Goal: Transaction & Acquisition: Subscribe to service/newsletter

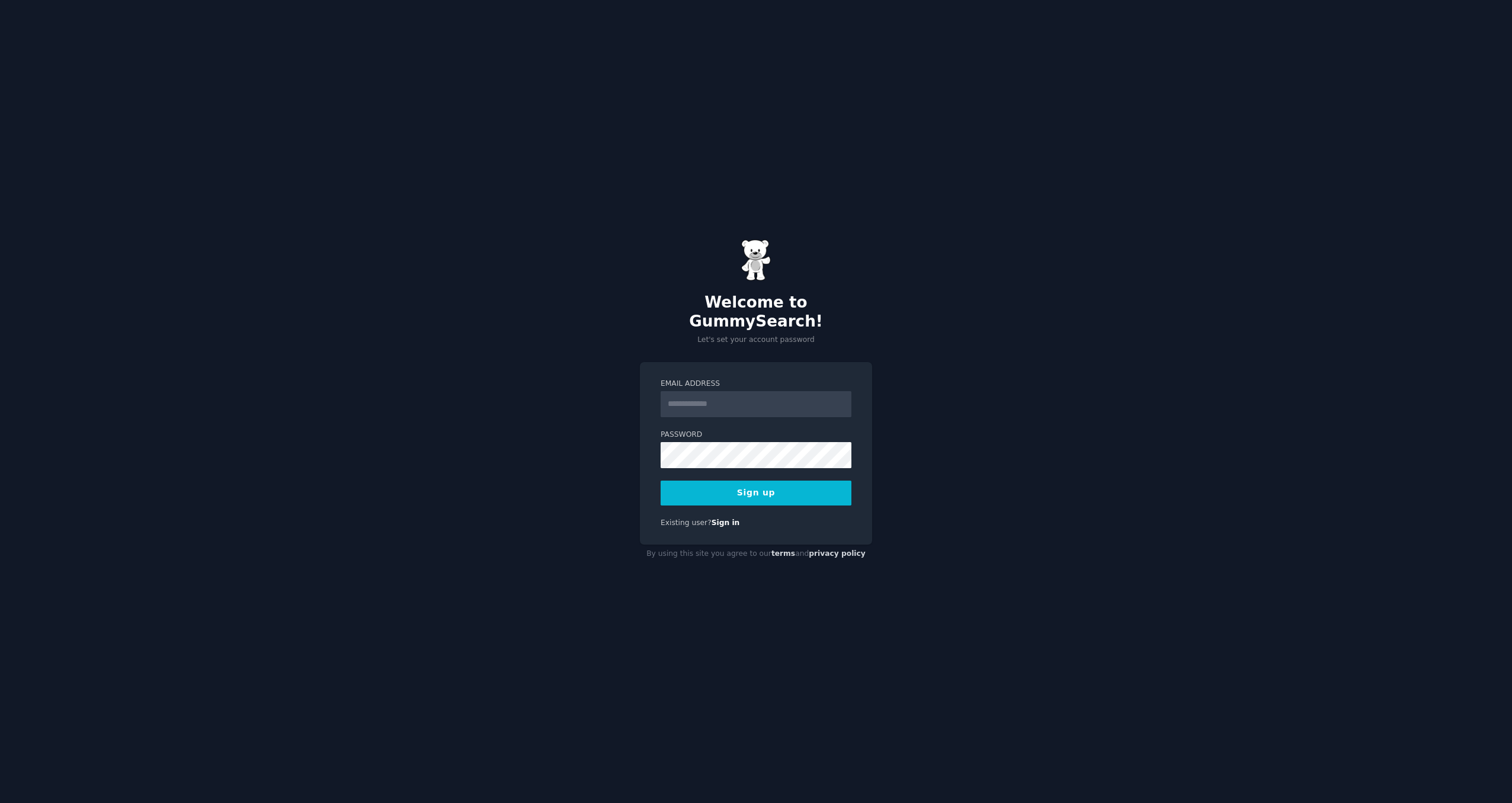
click at [749, 396] on input "Email Address" at bounding box center [756, 404] width 191 height 26
type input "**********"
click at [661, 480] on button "Sign up" at bounding box center [756, 493] width 191 height 25
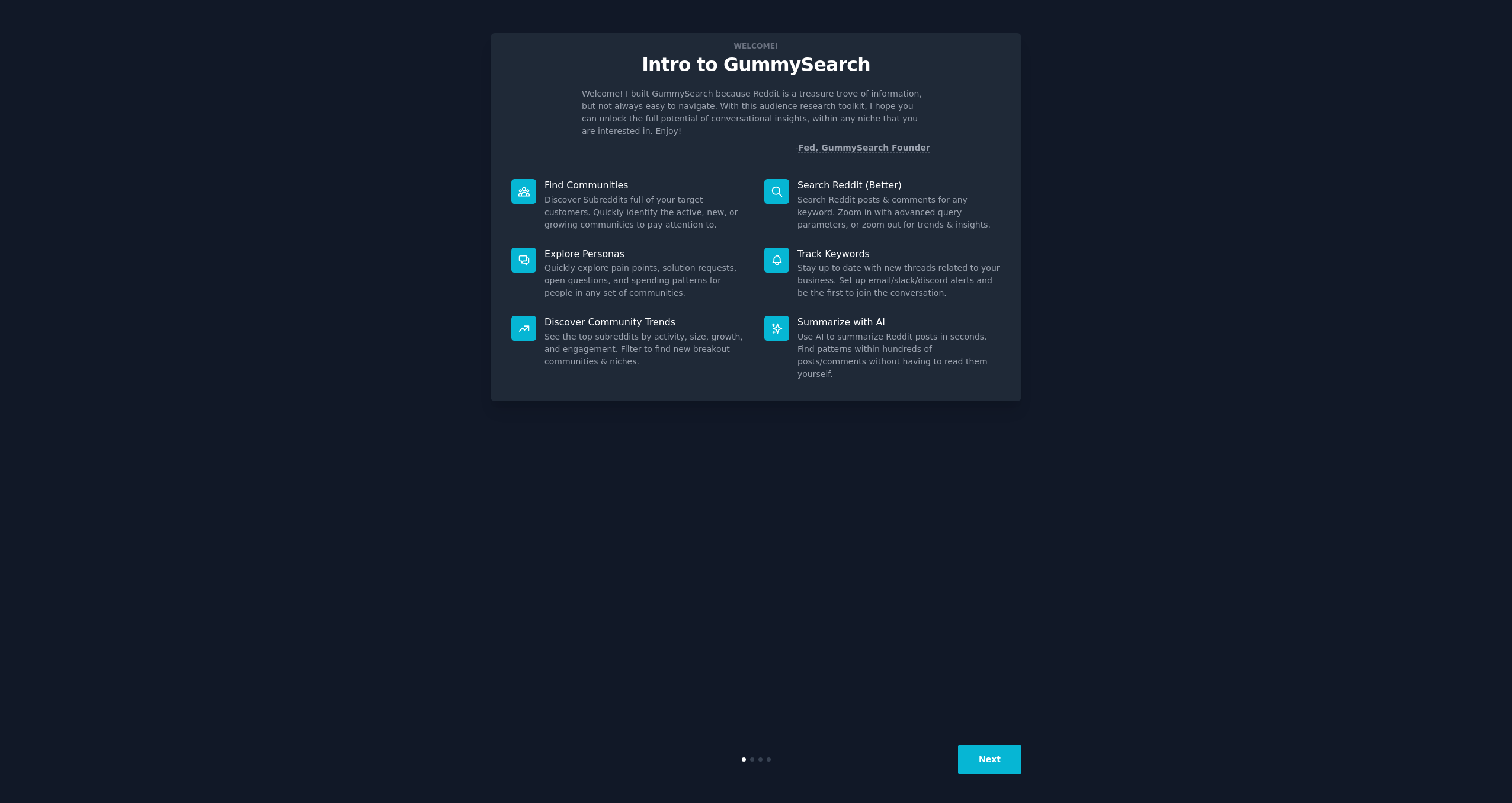
click at [987, 767] on button "Next" at bounding box center [989, 759] width 63 height 29
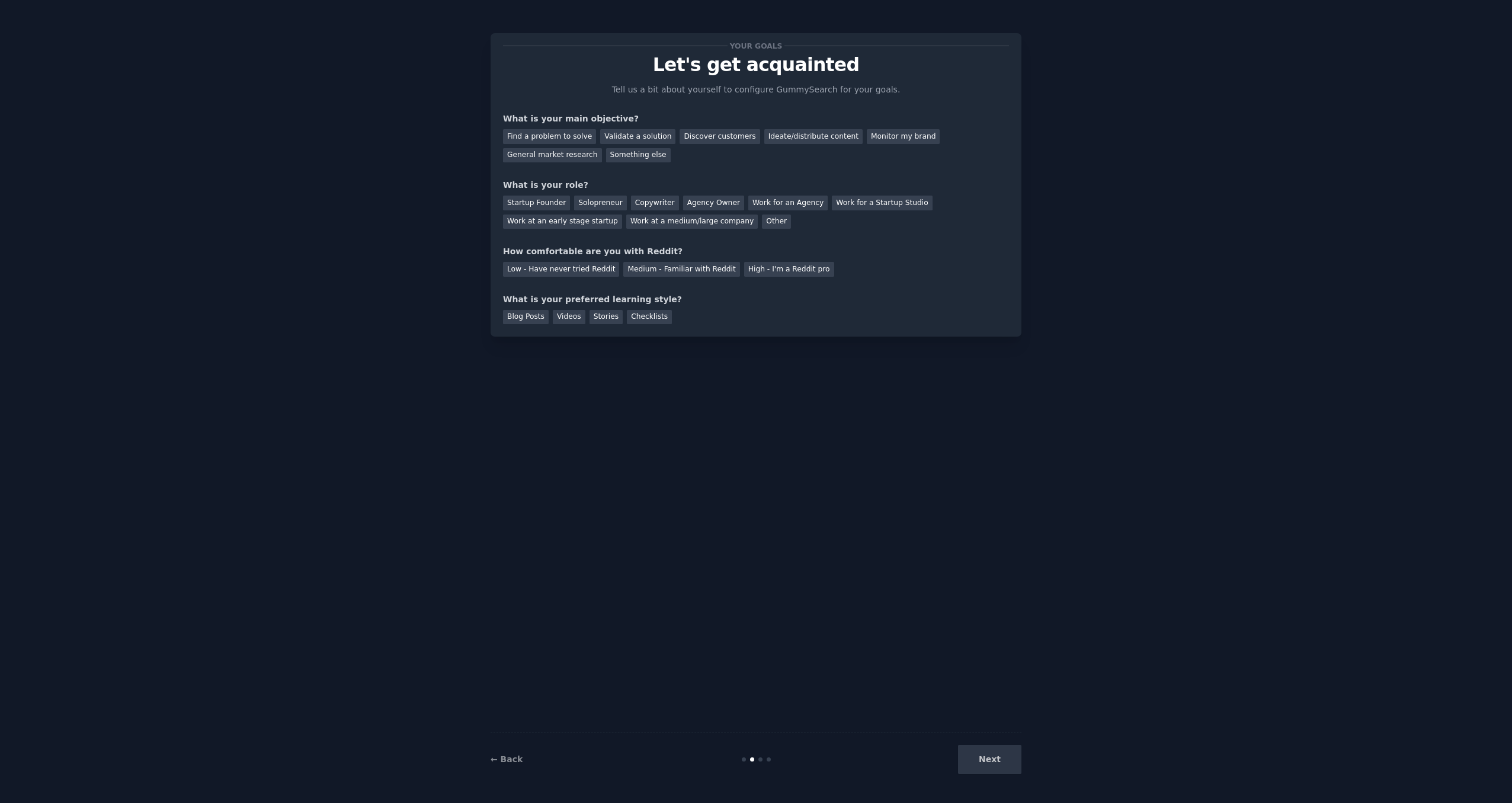
click at [987, 768] on div "Next" at bounding box center [932, 759] width 177 height 29
click at [987, 759] on div "Next" at bounding box center [932, 759] width 177 height 29
click at [987, 758] on div "Next" at bounding box center [932, 759] width 177 height 29
click at [573, 137] on div "Find a problem to solve" at bounding box center [550, 137] width 93 height 15
click at [991, 766] on div "Next" at bounding box center [932, 759] width 177 height 29
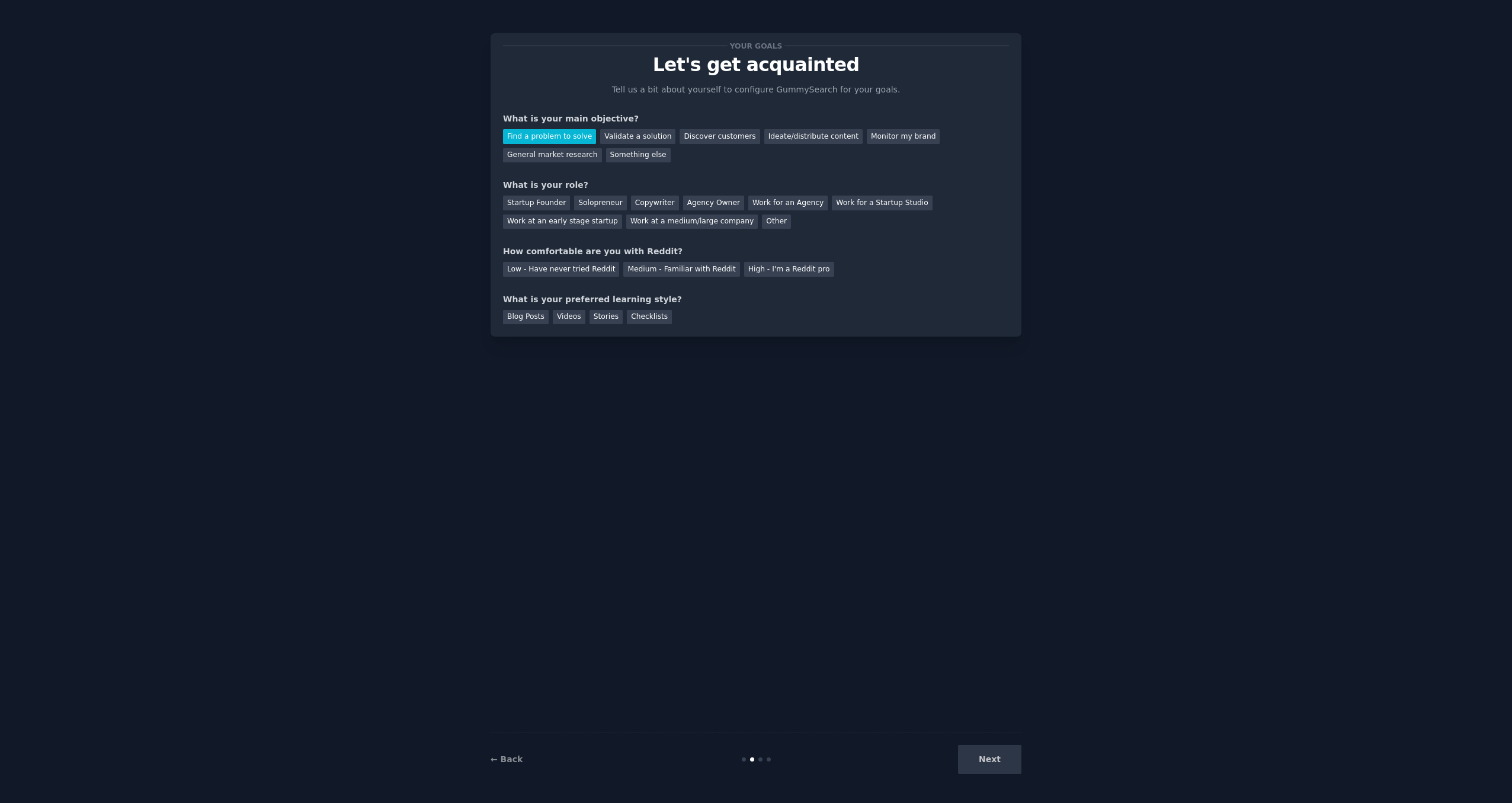
click at [990, 759] on div "Next" at bounding box center [932, 759] width 177 height 29
click at [636, 135] on div "Validate a solution" at bounding box center [638, 137] width 75 height 15
click at [574, 142] on div "Find a problem to solve" at bounding box center [550, 137] width 93 height 15
click at [557, 205] on div "Startup Founder" at bounding box center [536, 203] width 67 height 15
click at [587, 271] on div "Low - Have never tried Reddit" at bounding box center [560, 270] width 116 height 15
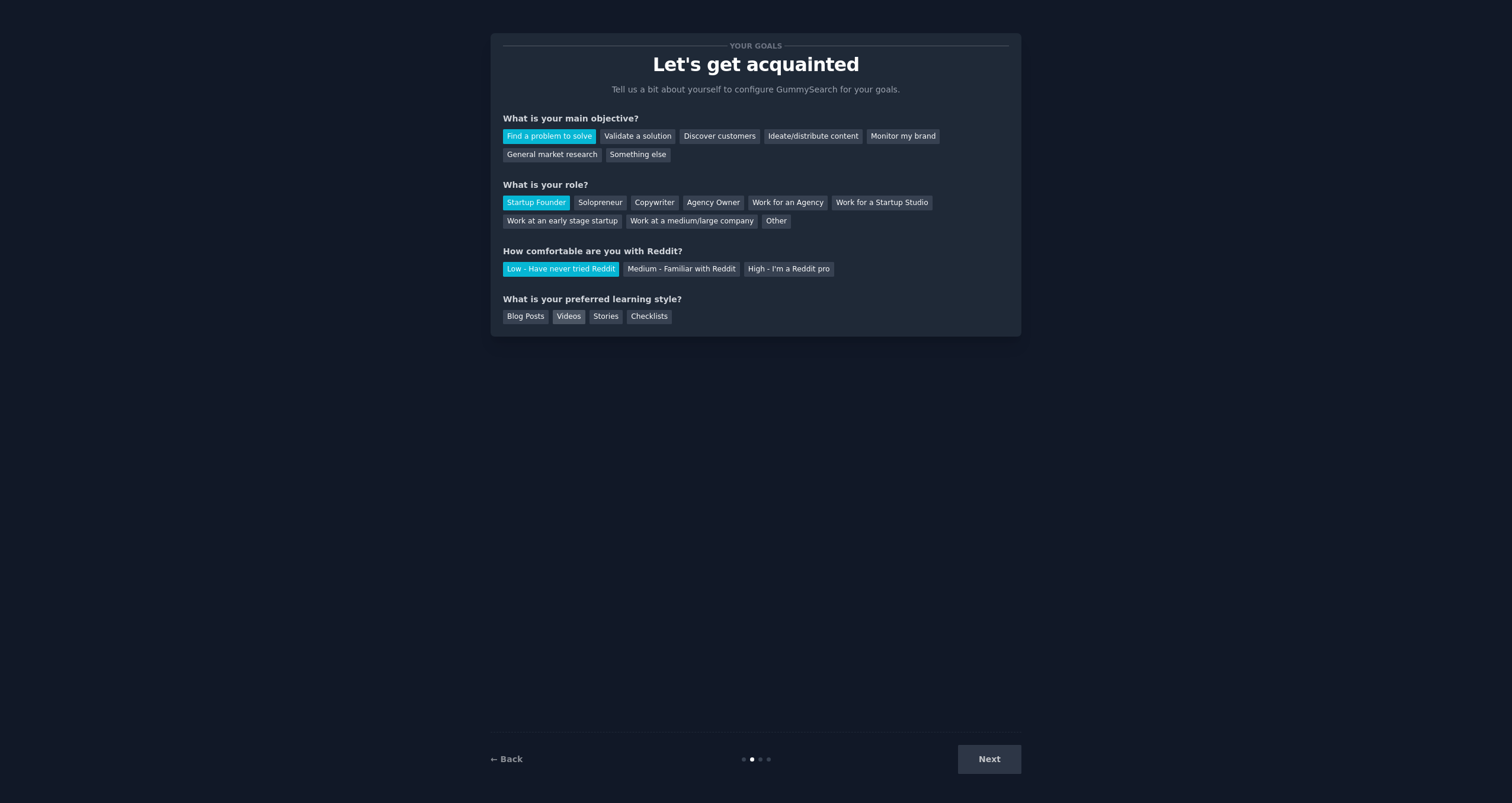
click at [564, 319] on div "Videos" at bounding box center [569, 318] width 32 height 15
click at [996, 763] on button "Next" at bounding box center [989, 759] width 63 height 29
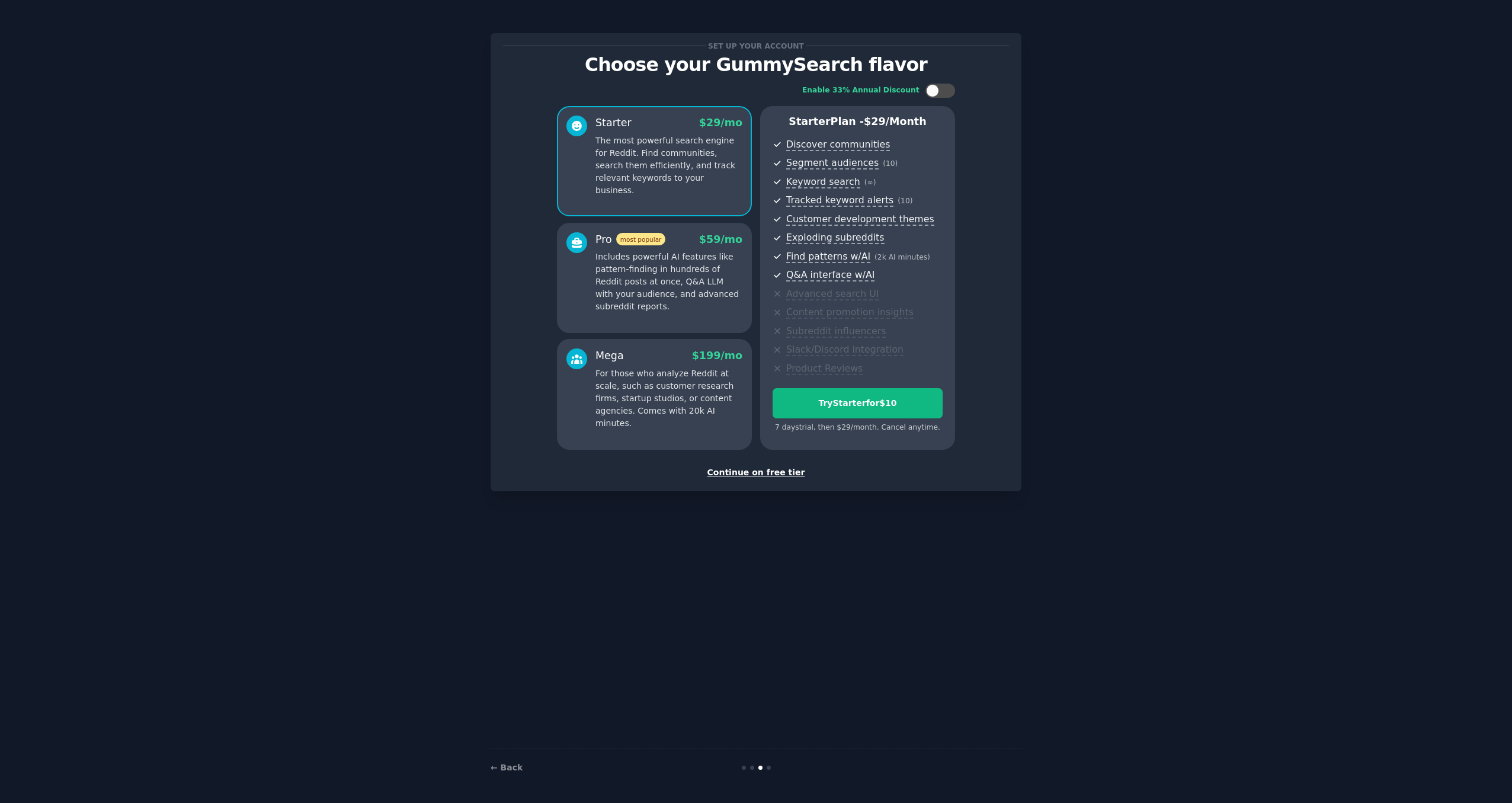
click at [773, 475] on div "Continue on free tier" at bounding box center [755, 473] width 506 height 12
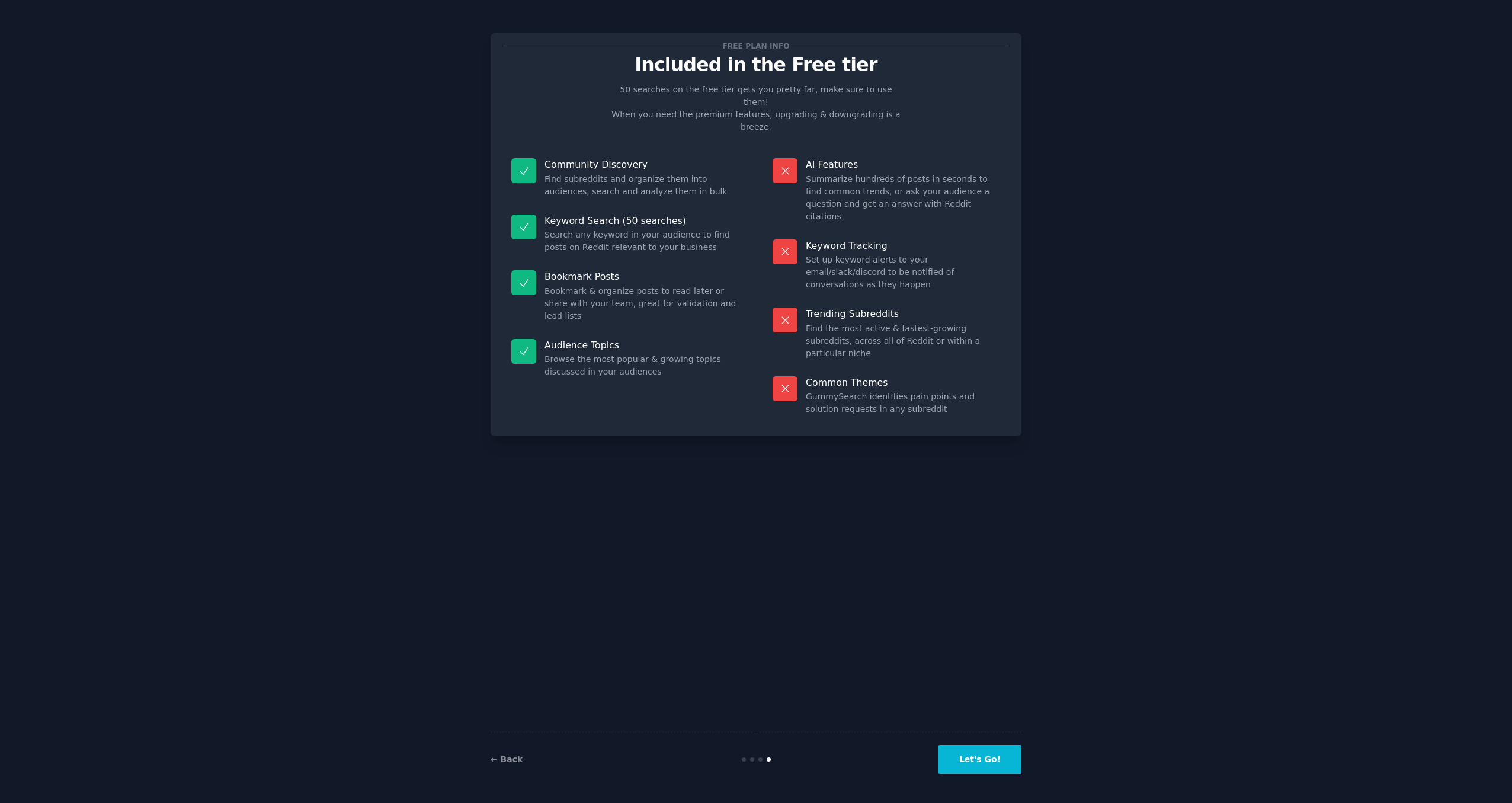
click at [973, 753] on button "Let's Go!" at bounding box center [980, 759] width 83 height 29
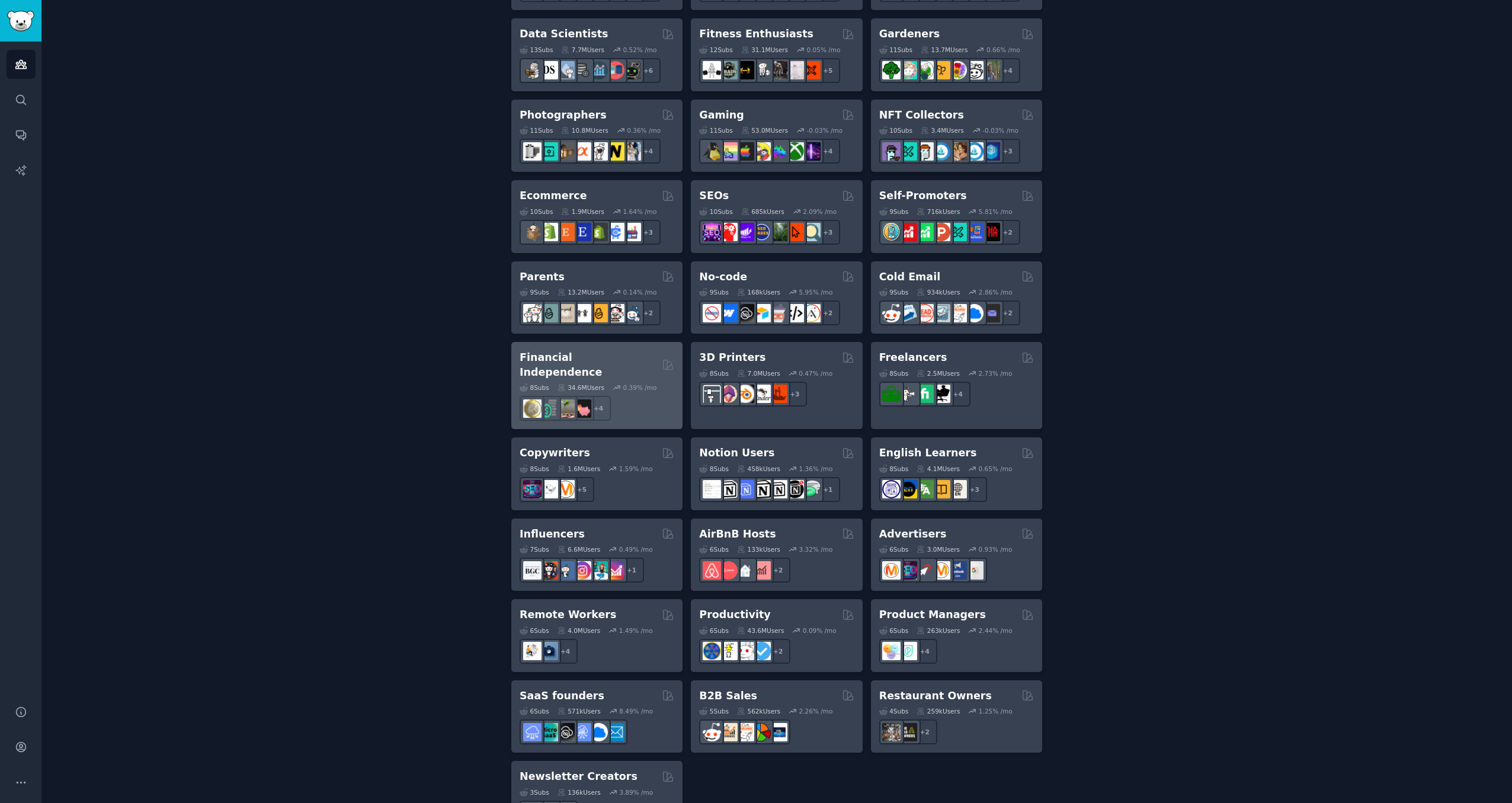
scroll to position [526, 0]
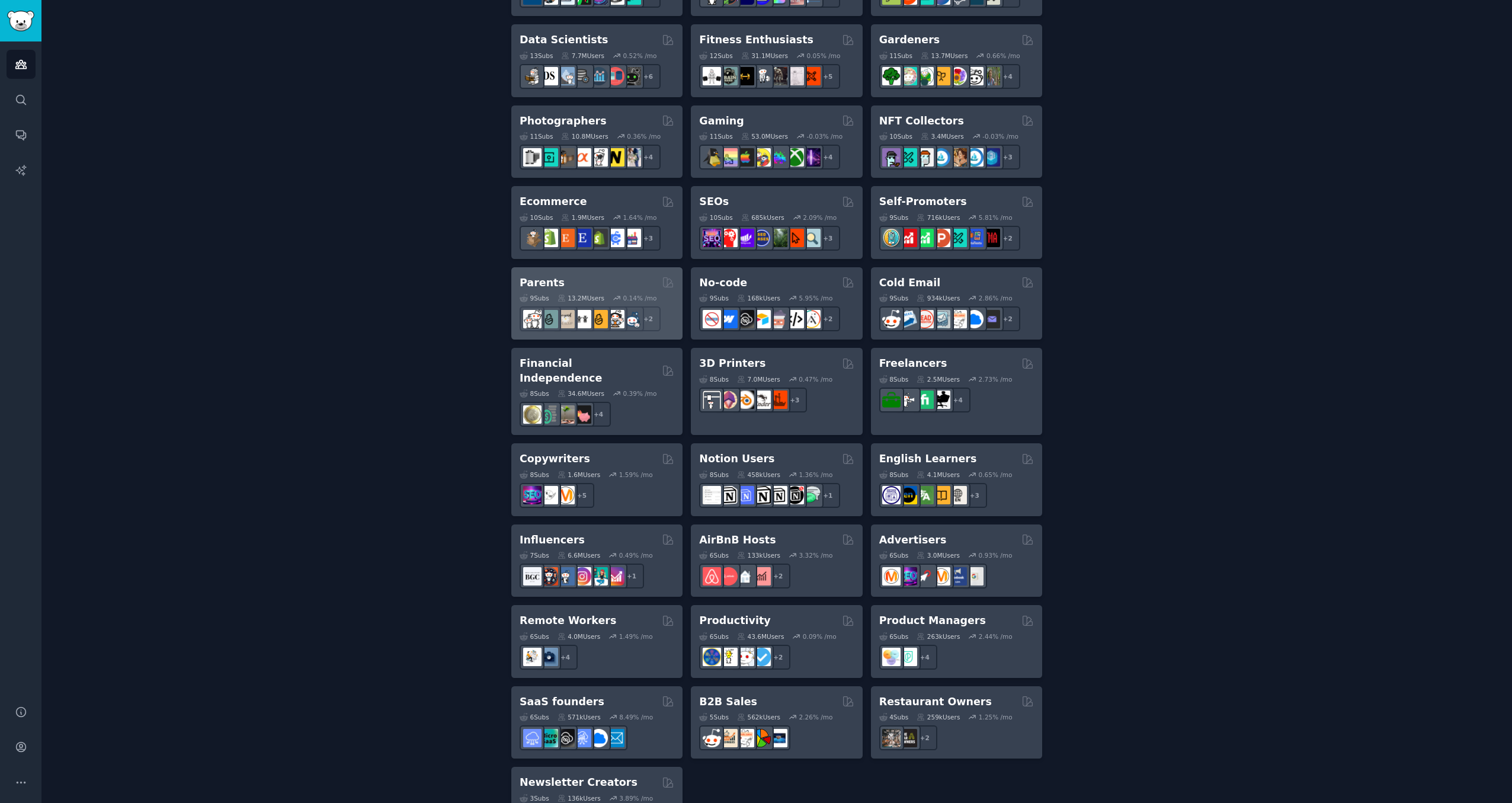
click at [545, 276] on h2 "Parents" at bounding box center [542, 283] width 45 height 15
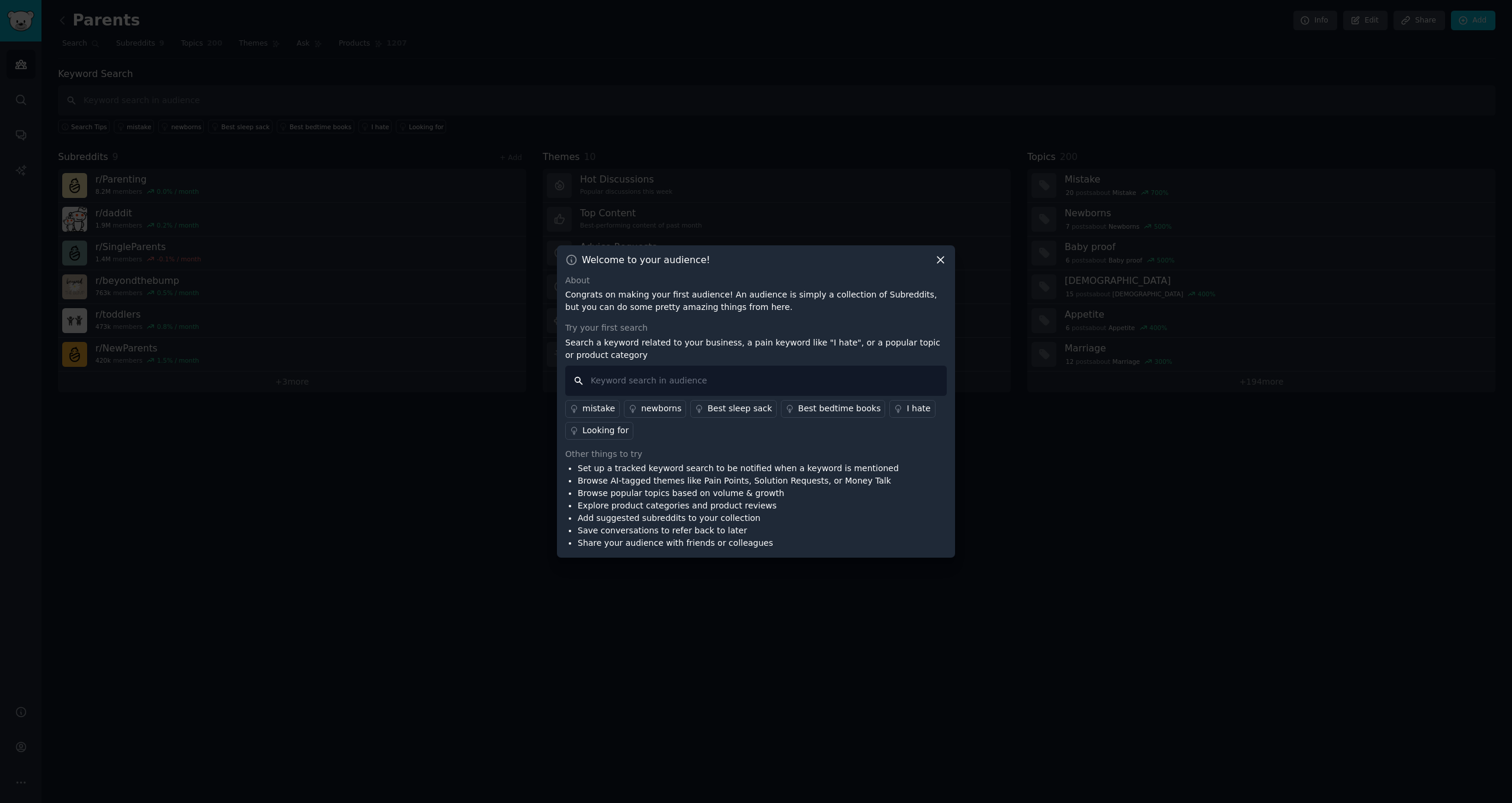
click at [787, 373] on input "text" at bounding box center [756, 381] width 381 height 30
type input "bible"
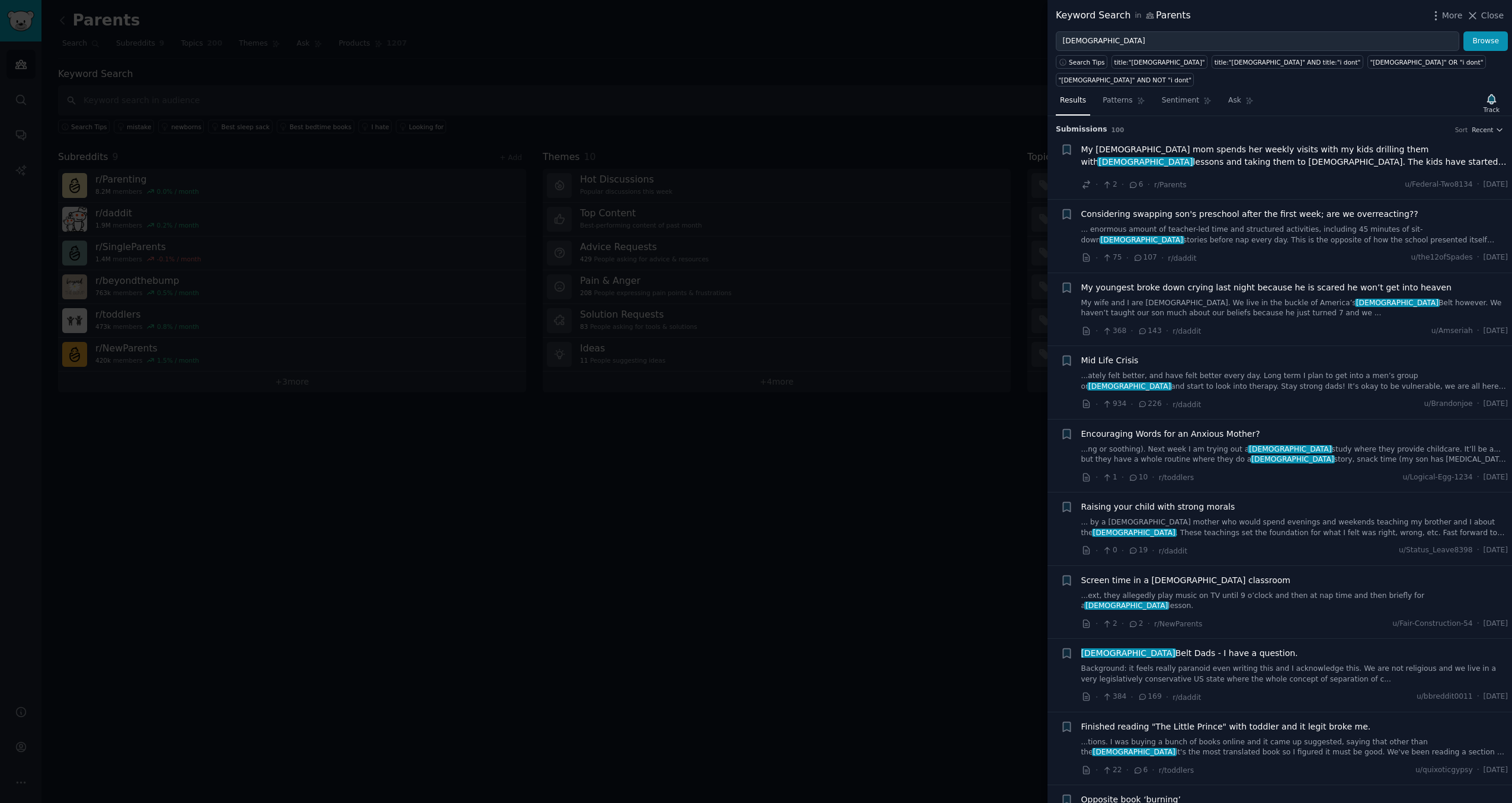
scroll to position [2, 0]
click at [814, 132] on div at bounding box center [756, 402] width 1512 height 803
